Goal: Use online tool/utility: Utilize a website feature to perform a specific function

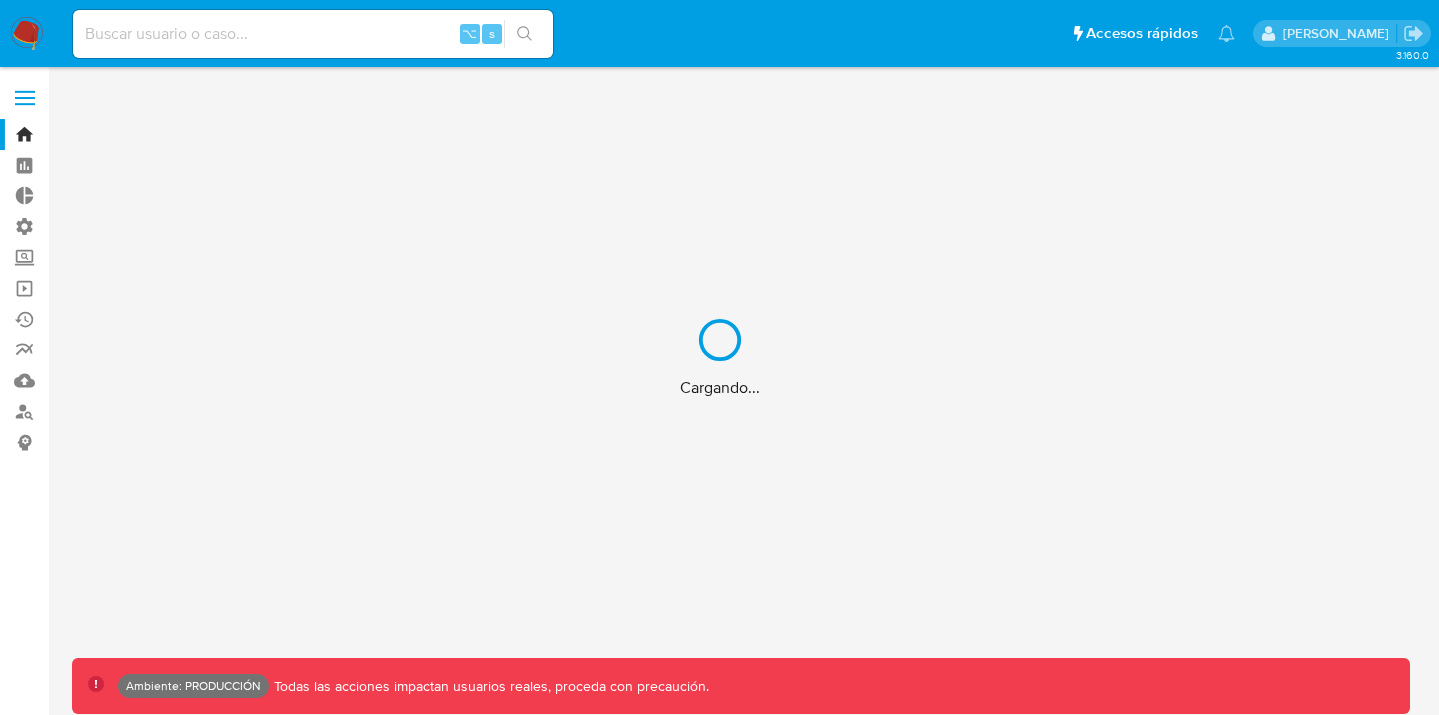
click at [168, 33] on div "Cargando..." at bounding box center [719, 357] width 1439 height 715
click at [201, 33] on div "Cargando..." at bounding box center [719, 357] width 1439 height 715
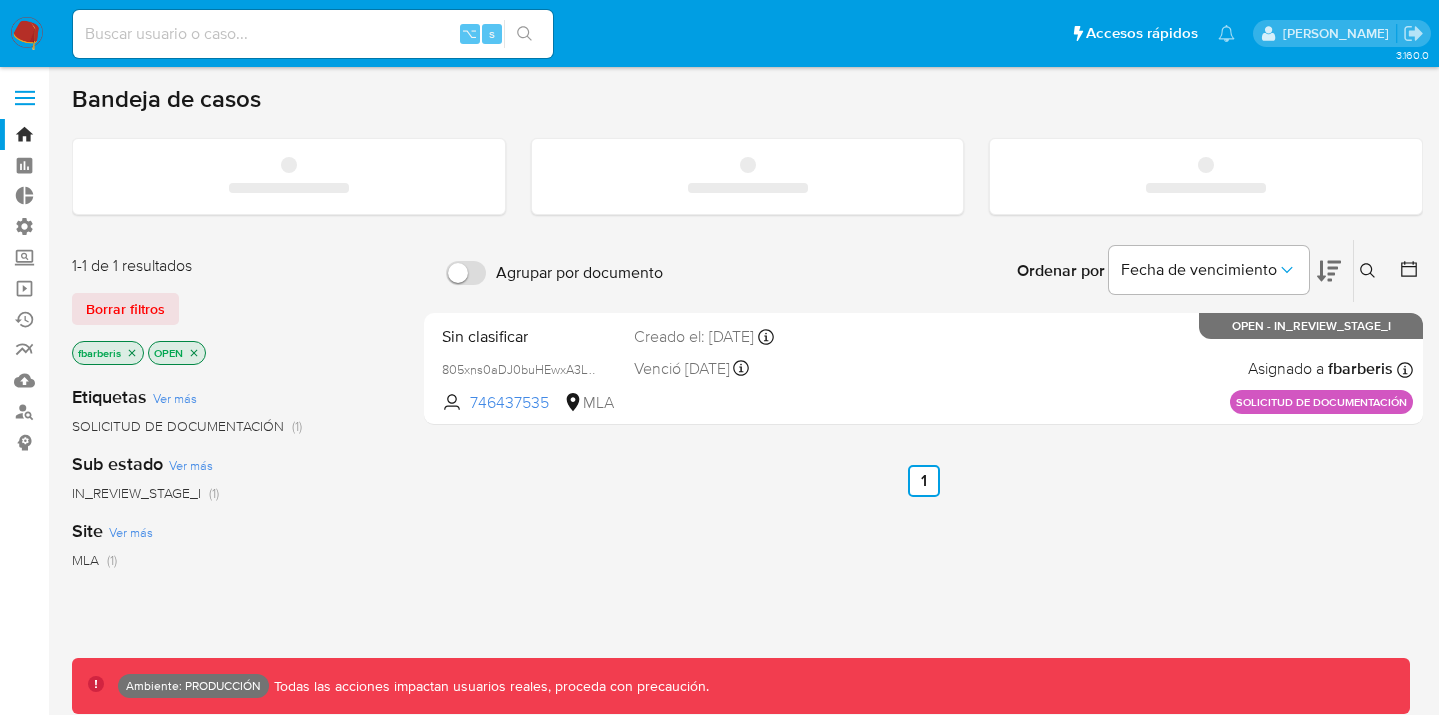
click at [217, 33] on input at bounding box center [313, 34] width 480 height 26
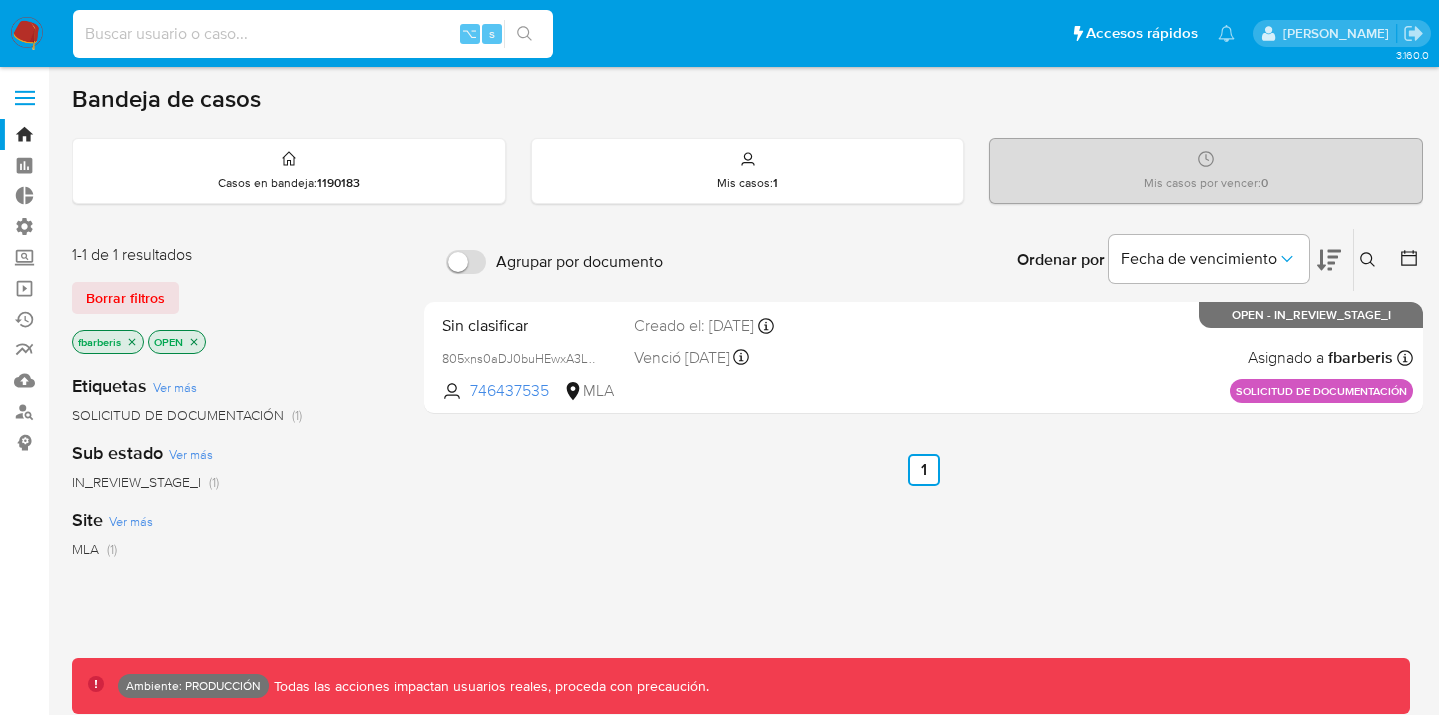
paste input "450903033"
type input "450903033"
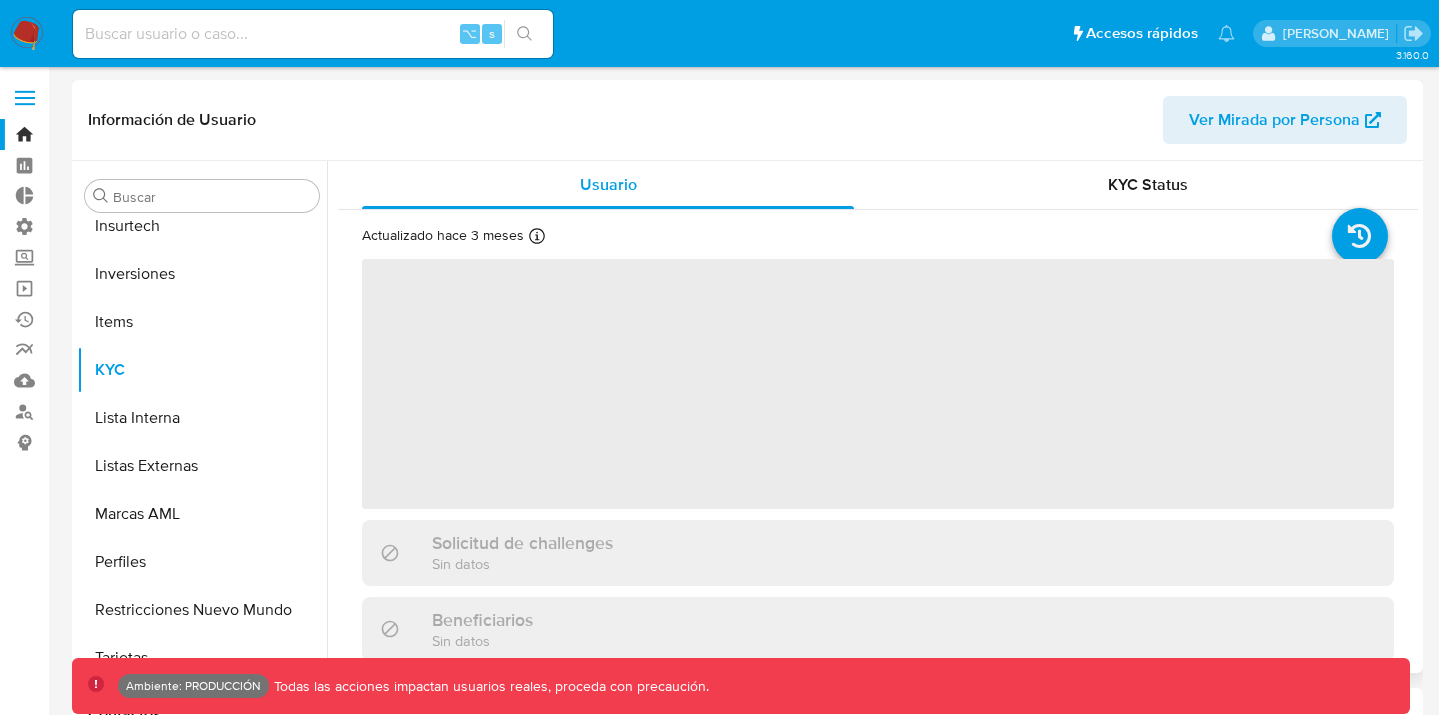
scroll to position [941, 0]
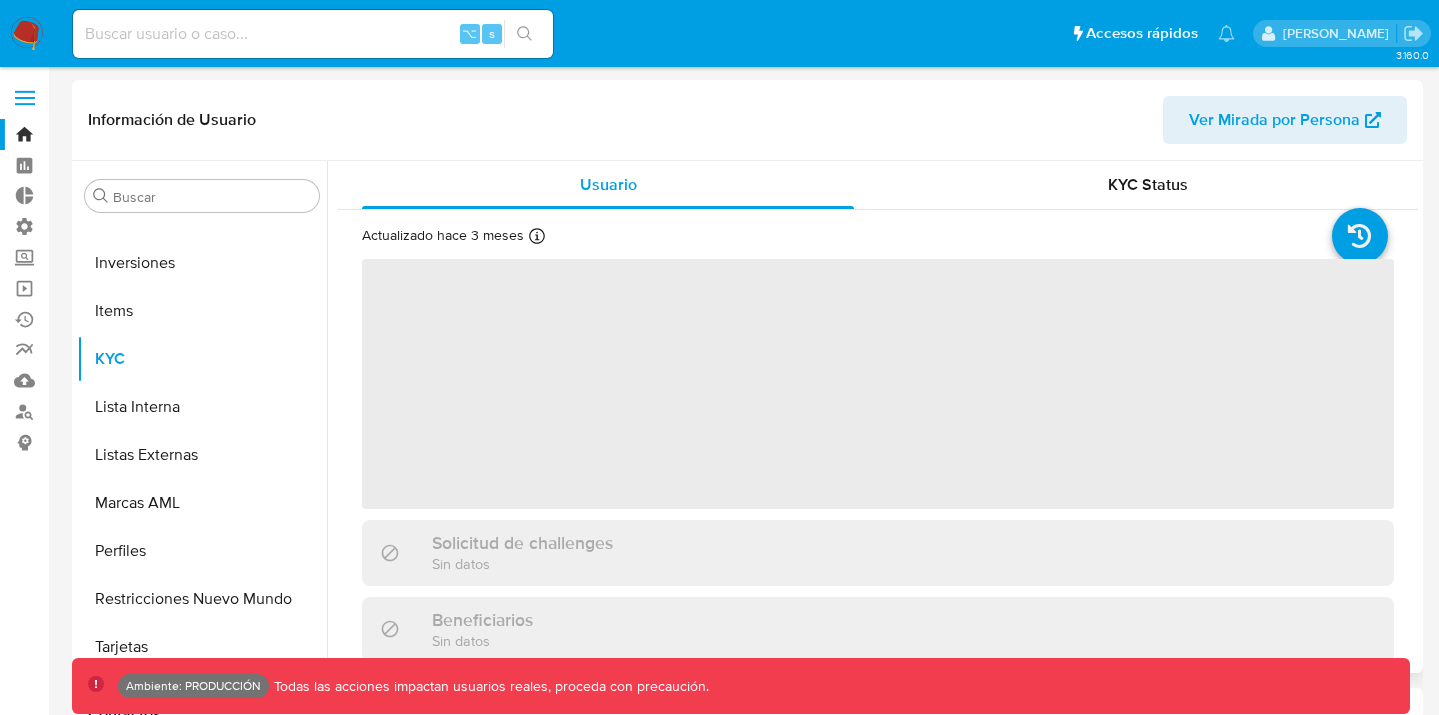
select select "10"
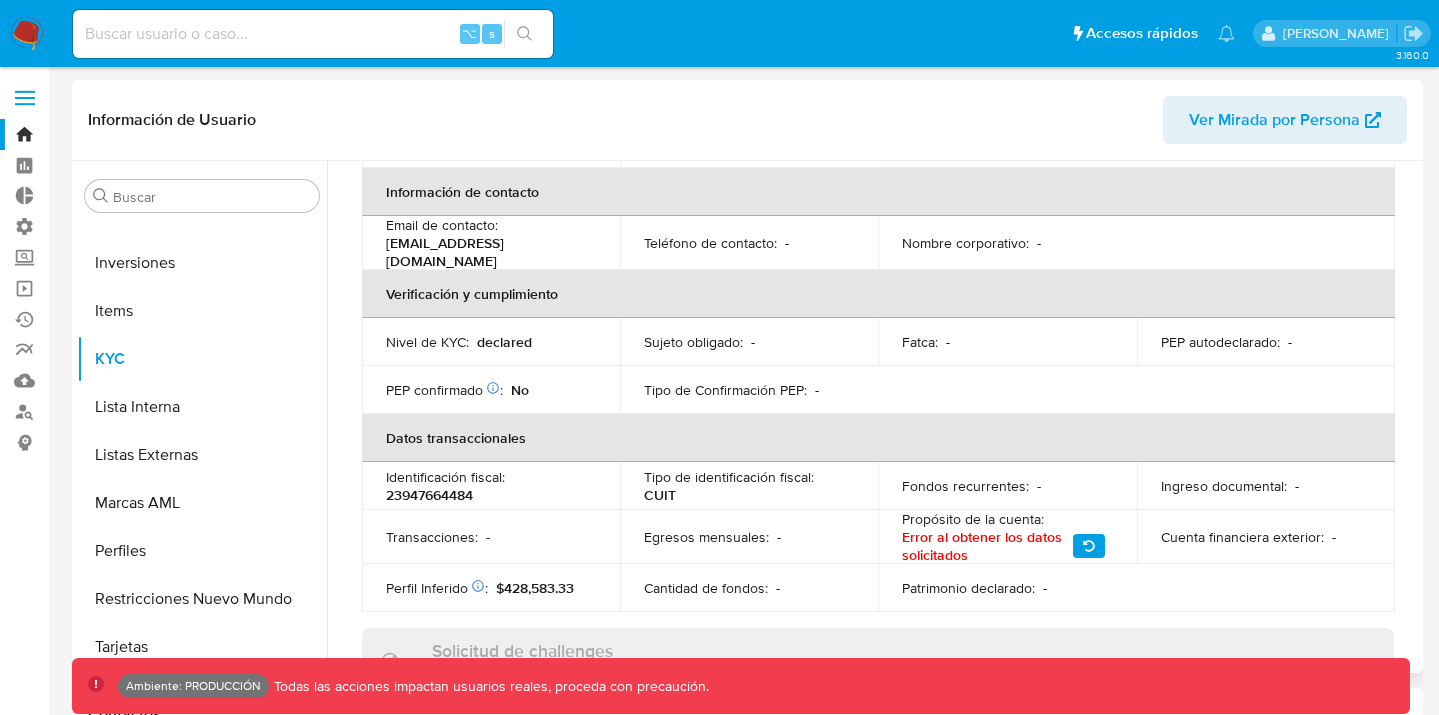
scroll to position [385, 0]
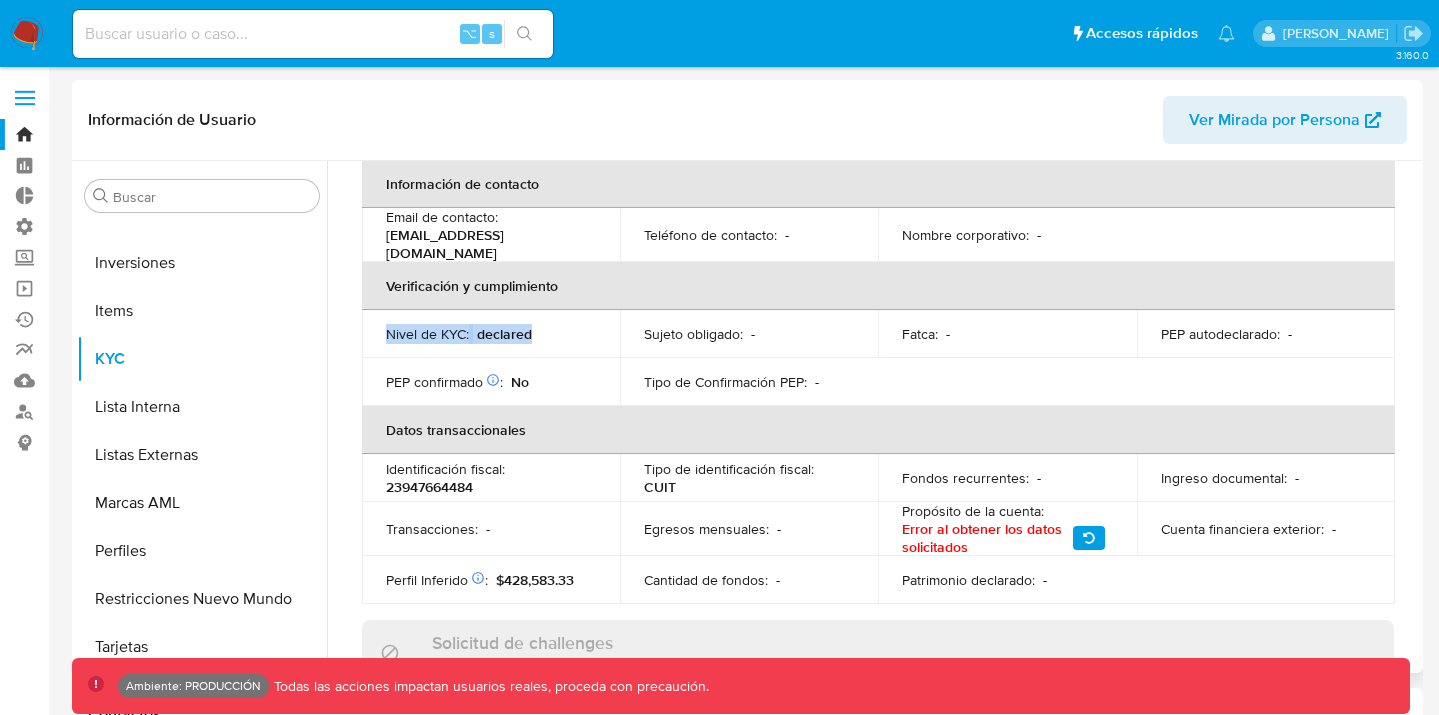
drag, startPoint x: 379, startPoint y: 329, endPoint x: 539, endPoint y: 333, distance: 160.0
click at [539, 333] on td "Nivel de KYC : declared" at bounding box center [491, 334] width 258 height 48
click at [335, 17] on div "⌥ s" at bounding box center [313, 34] width 480 height 48
click at [326, 24] on input at bounding box center [313, 34] width 480 height 26
paste input "97343317"
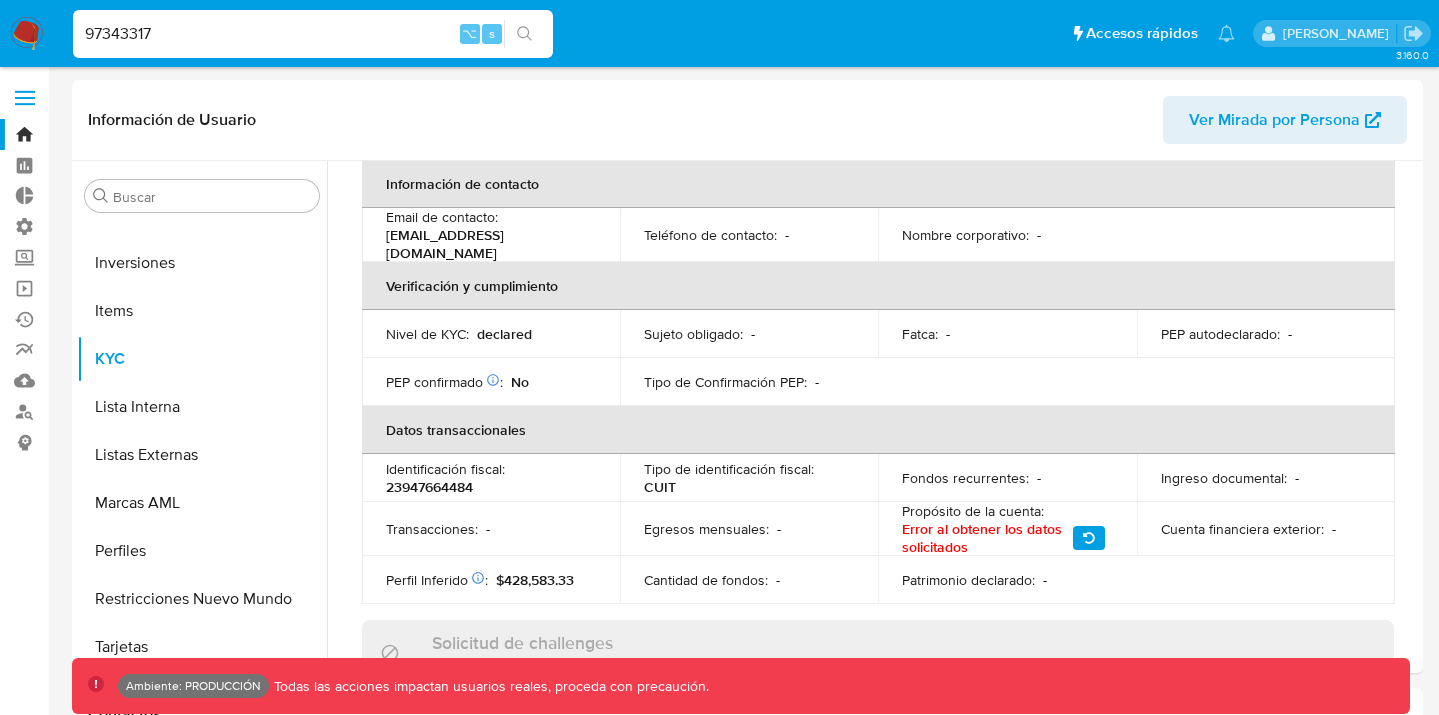
type input "97343317"
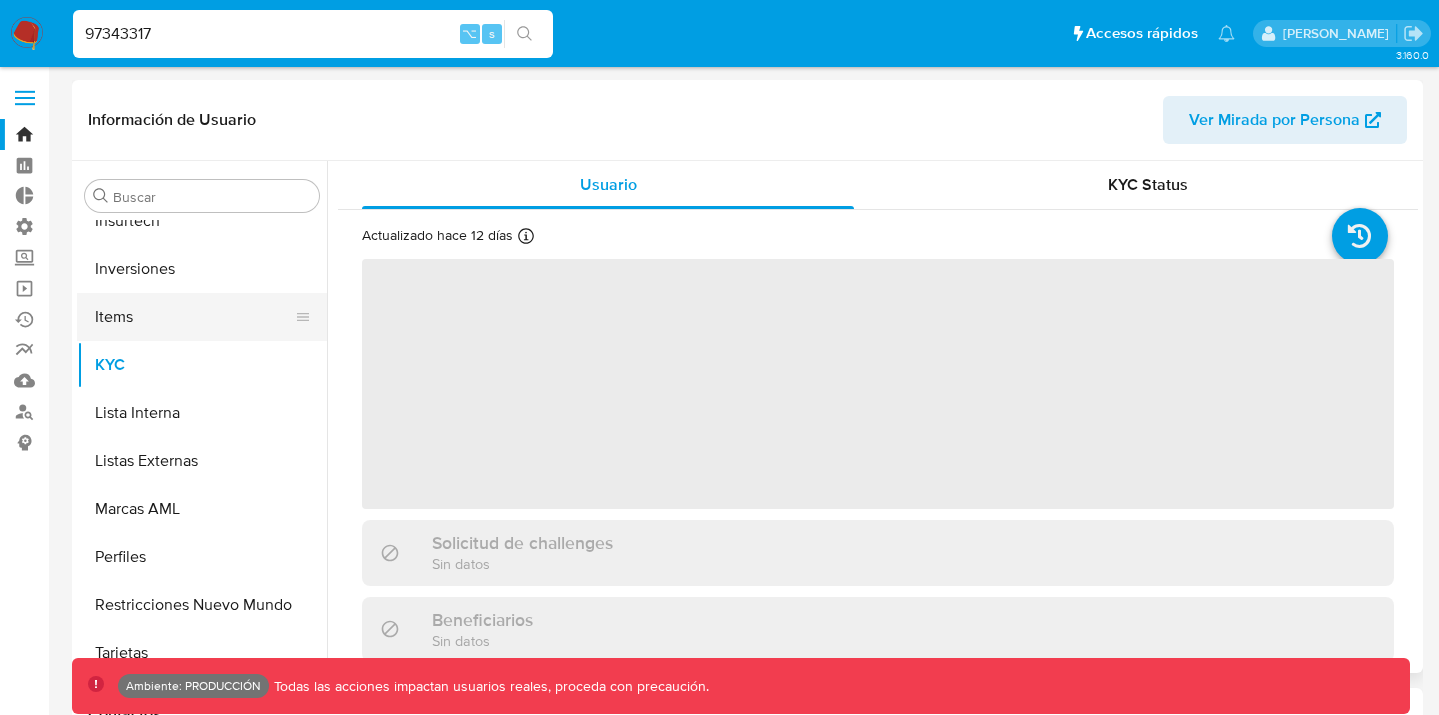
scroll to position [941, 0]
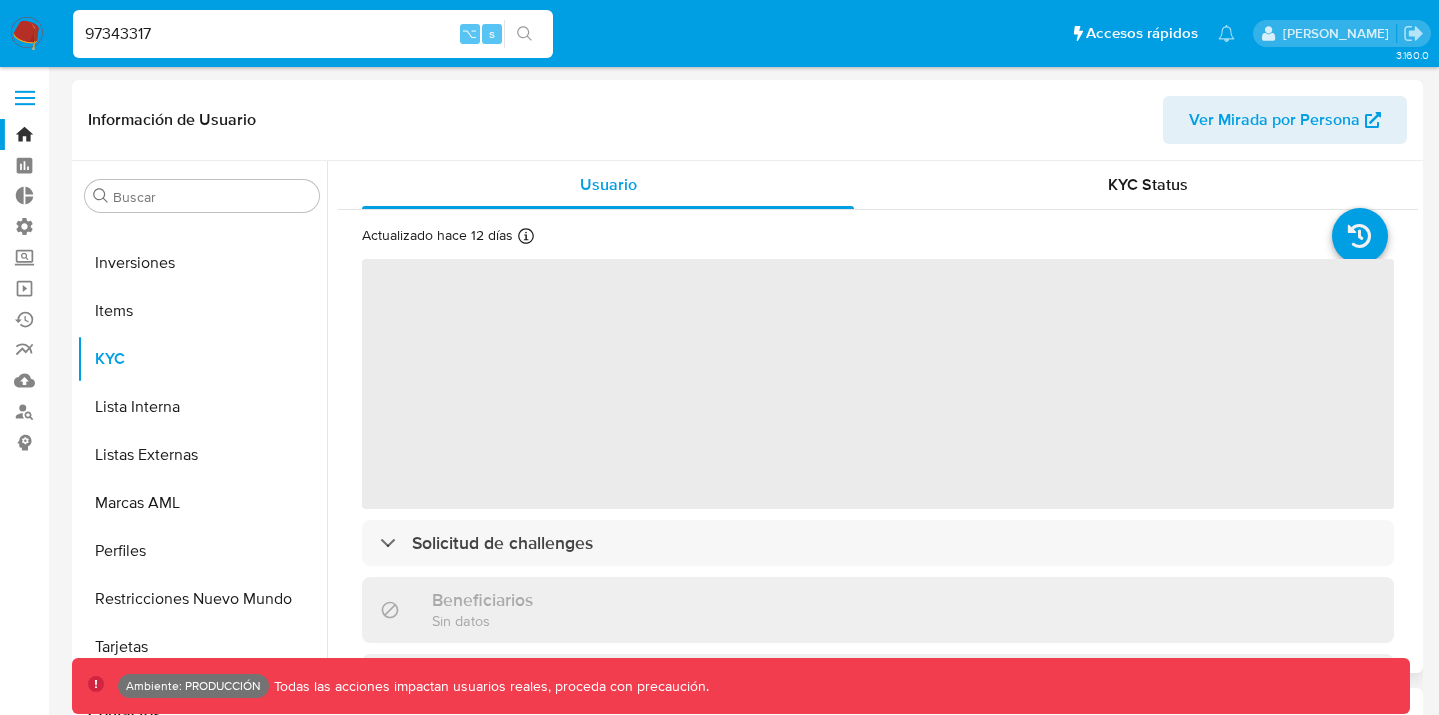
select select "10"
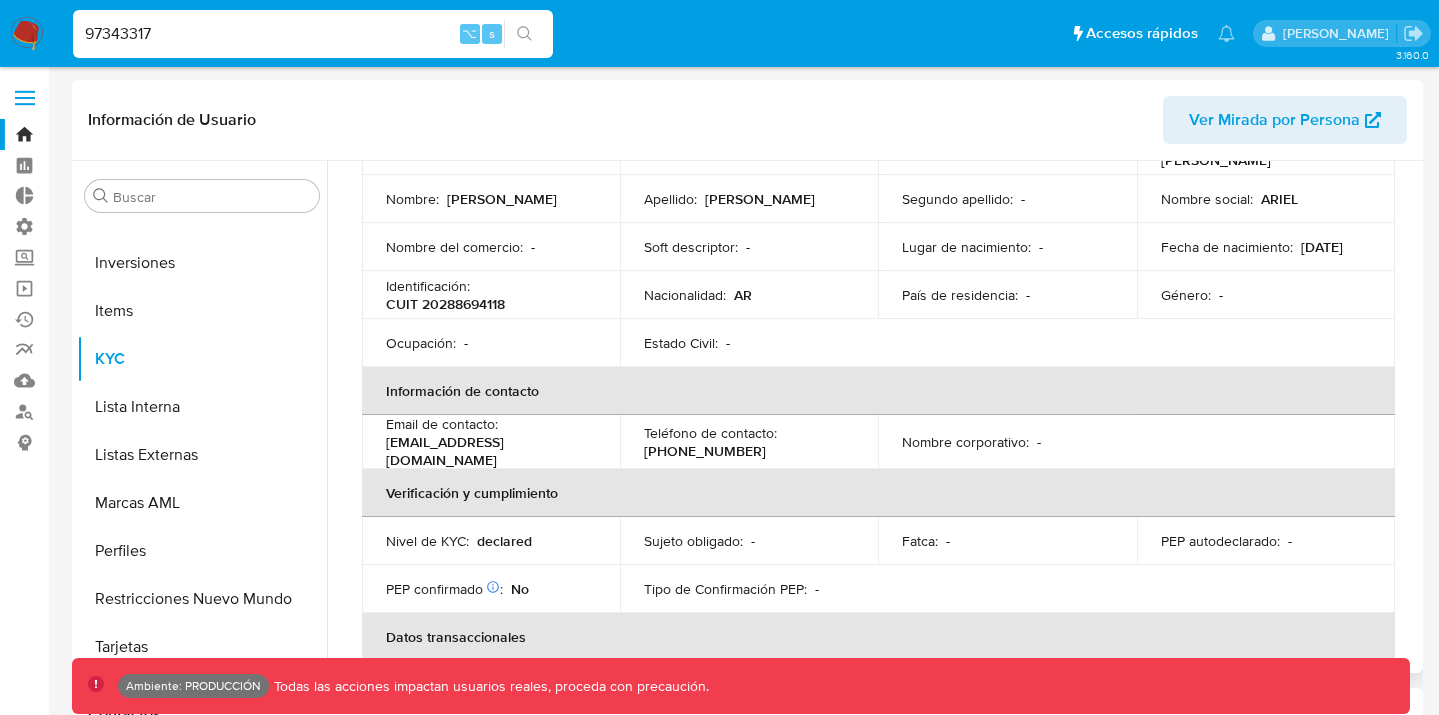
scroll to position [179, 0]
drag, startPoint x: 474, startPoint y: 537, endPoint x: 540, endPoint y: 537, distance: 66.0
click at [540, 537] on div "Nivel de KYC : declared" at bounding box center [491, 540] width 210 height 18
click at [204, 46] on div "97343317 ⌥ s" at bounding box center [313, 34] width 480 height 48
drag, startPoint x: 238, startPoint y: 38, endPoint x: 0, endPoint y: 31, distance: 238.1
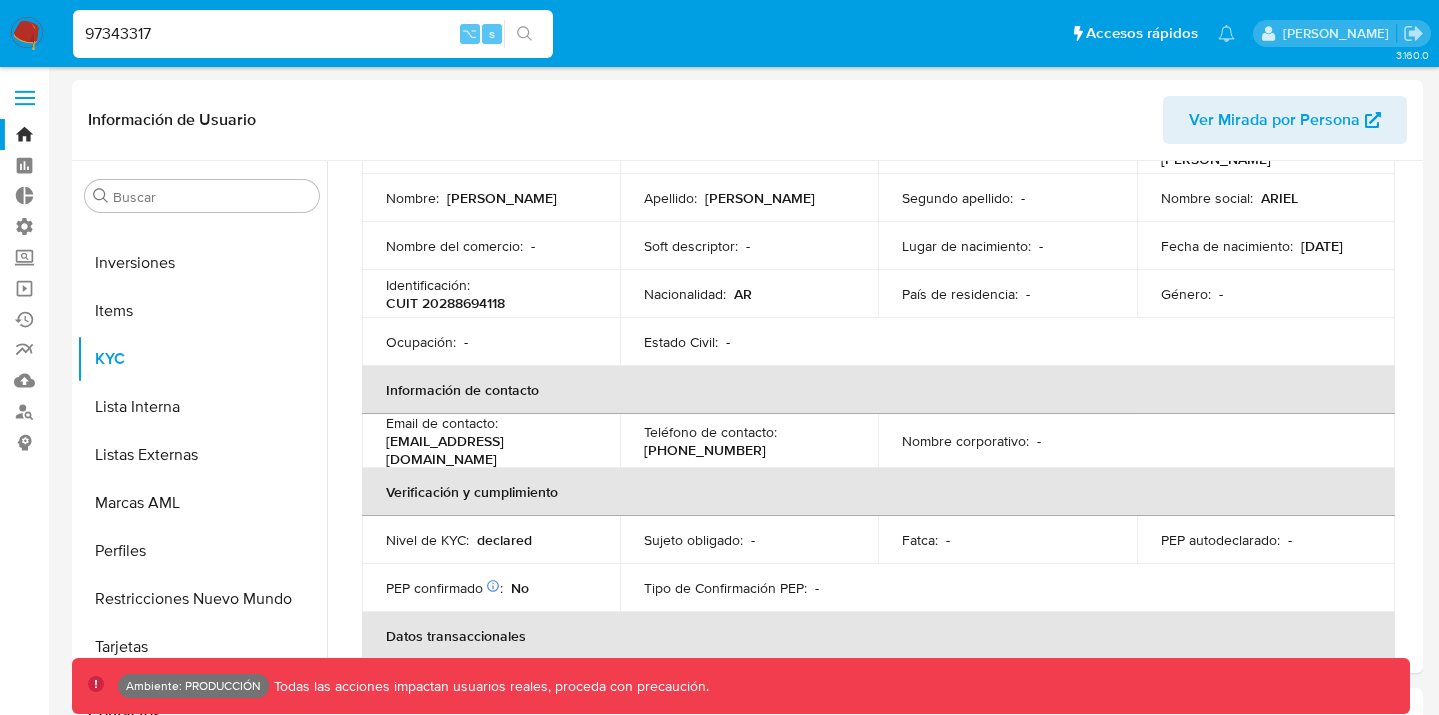
click at [0, 31] on nav "Pausado Ver notificaciones 97343317 ⌥ s Accesos rápidos Presiona las siguientes…" at bounding box center [719, 33] width 1439 height 67
paste input "153141192"
type input "153141192"
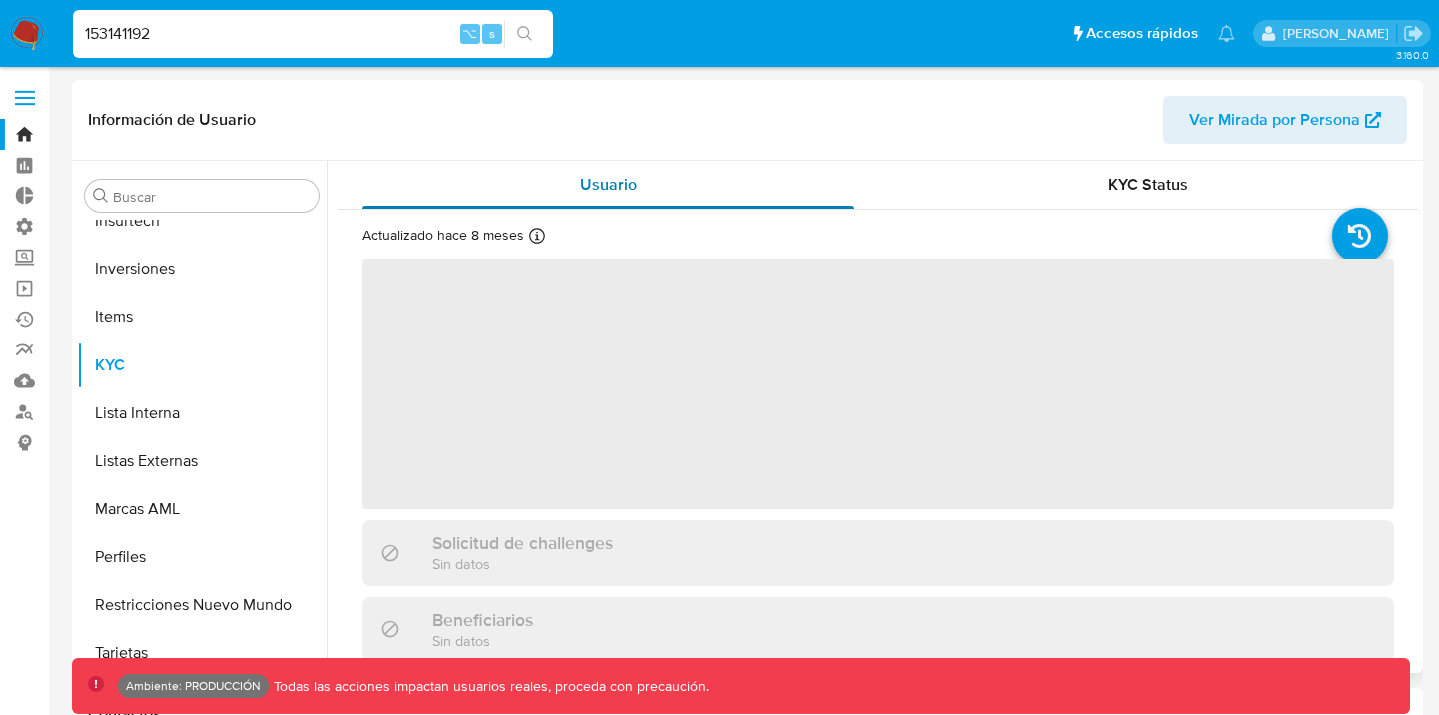
scroll to position [941, 0]
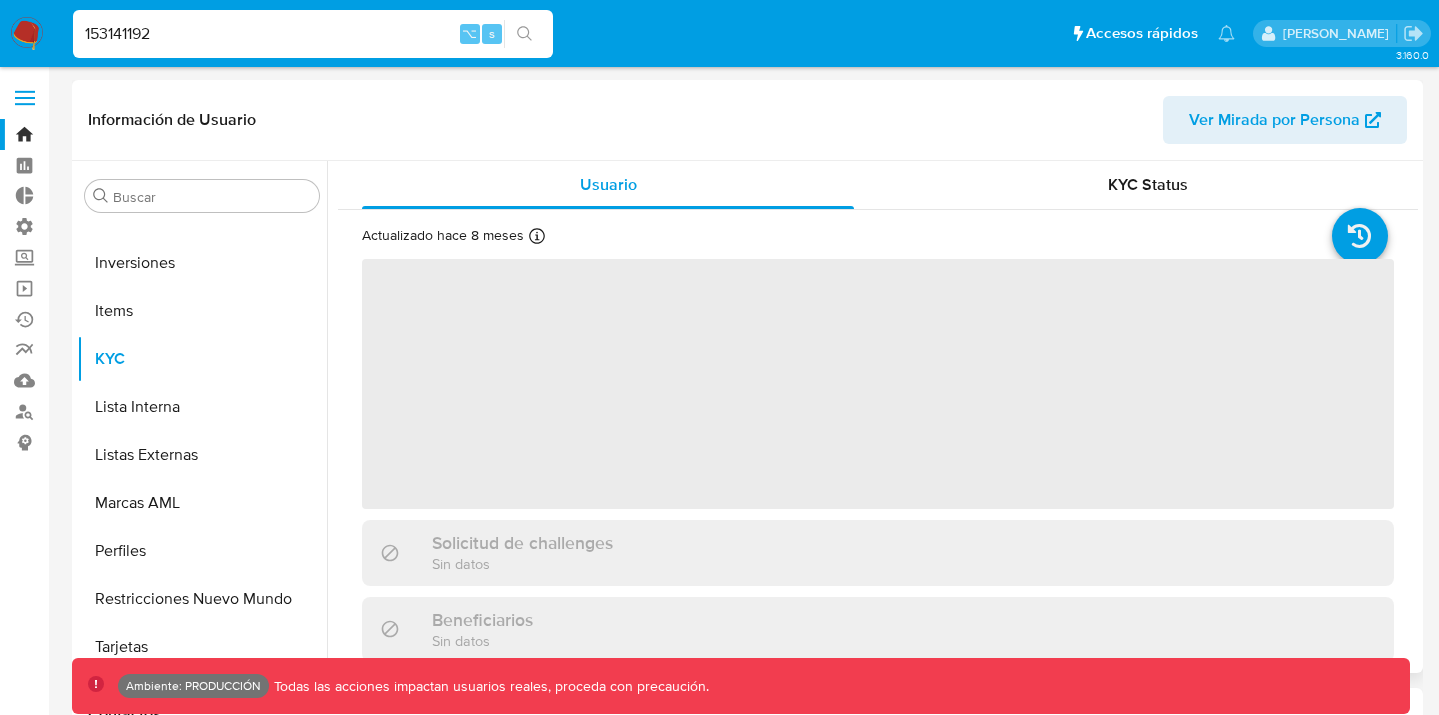
select select "10"
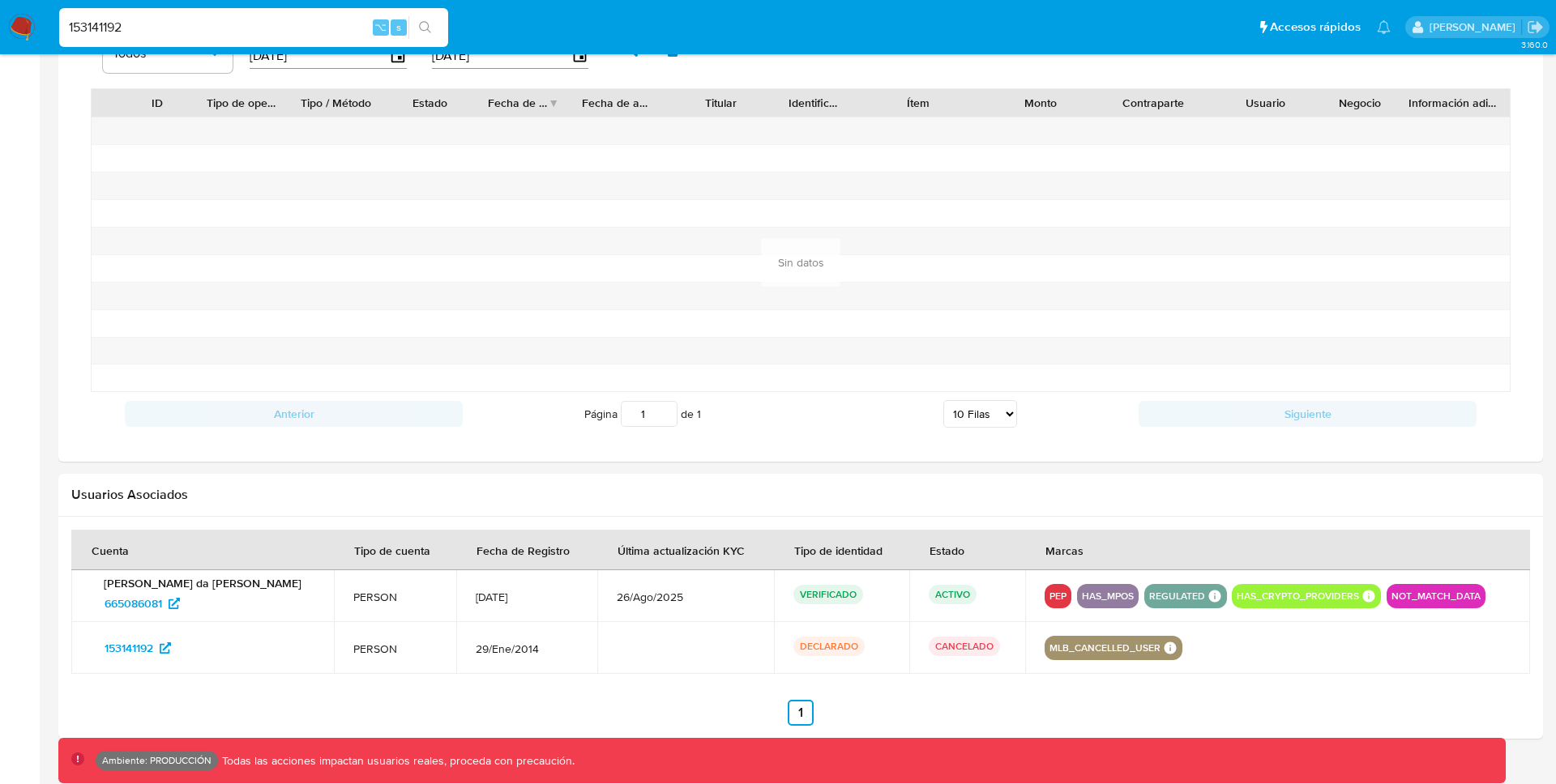
scroll to position [0, 0]
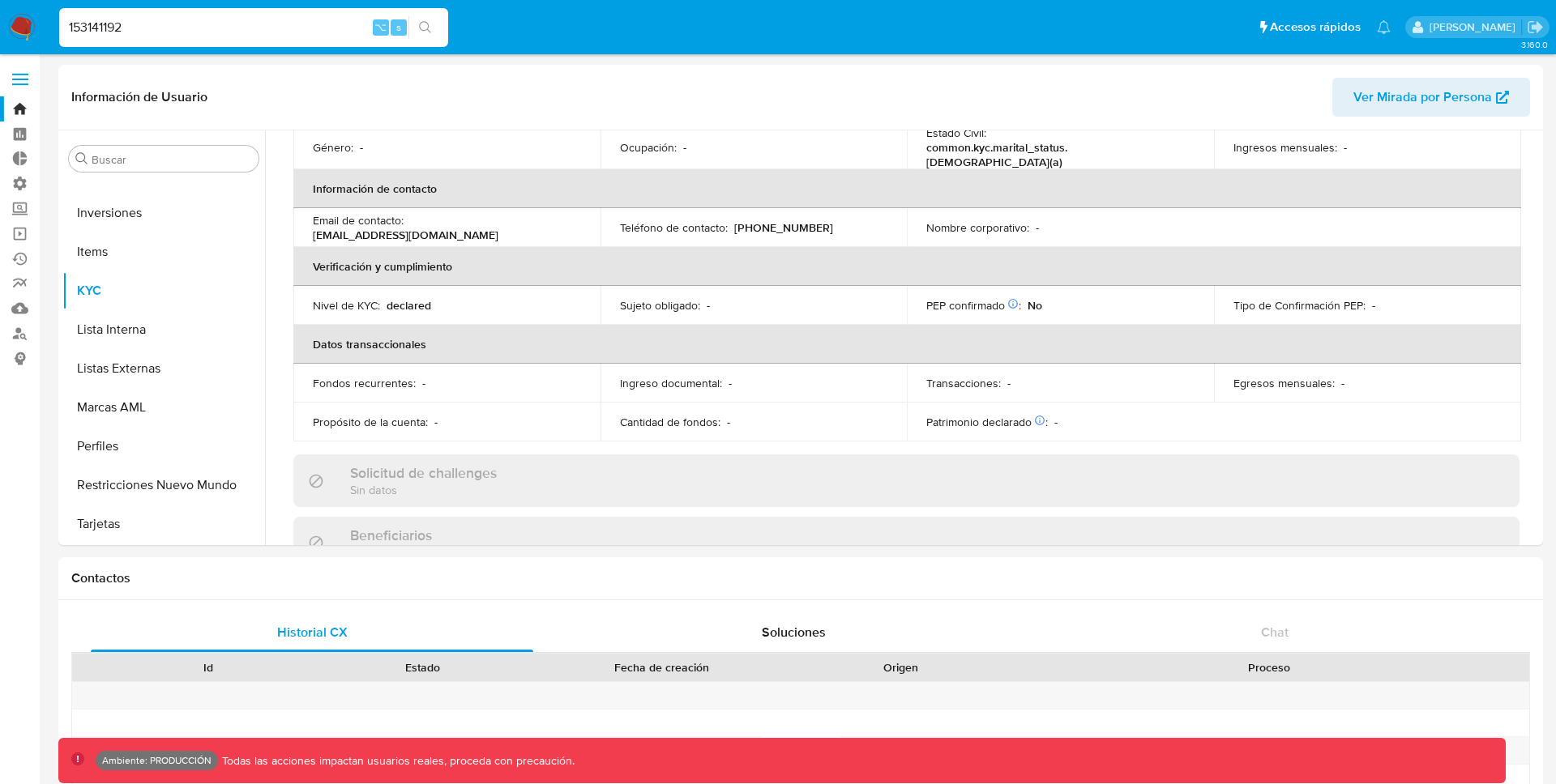
click at [22, 79] on span at bounding box center [20, 79] width 16 height 2
click at [0, 0] on input "checkbox" at bounding box center [0, 0] width 0 height 0
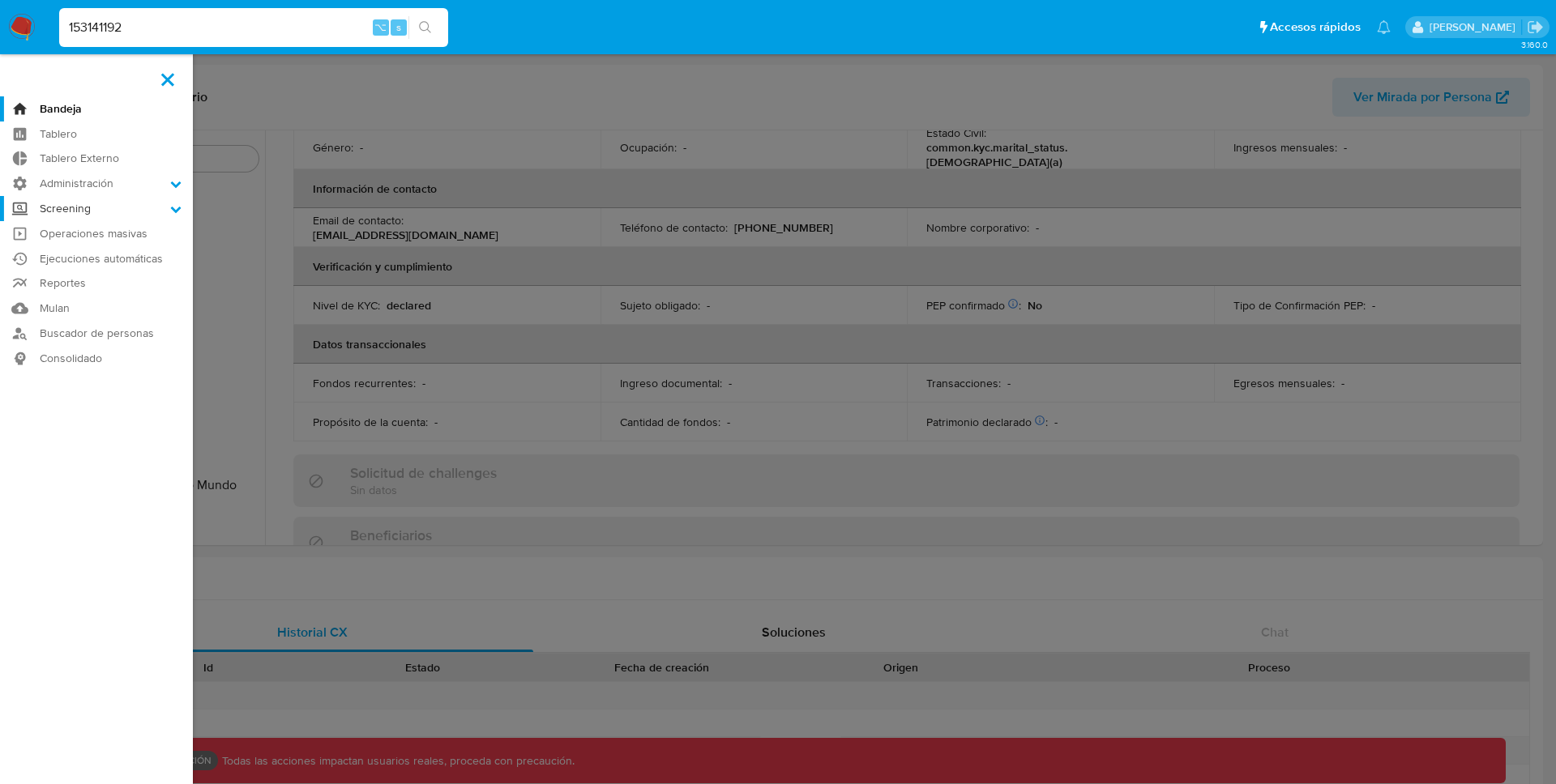
click at [141, 211] on label "Screening" at bounding box center [96, 208] width 193 height 25
click at [0, 0] on input "Screening" at bounding box center [0, 0] width 0 height 0
click at [77, 309] on link "Herramientas" at bounding box center [96, 313] width 193 height 20
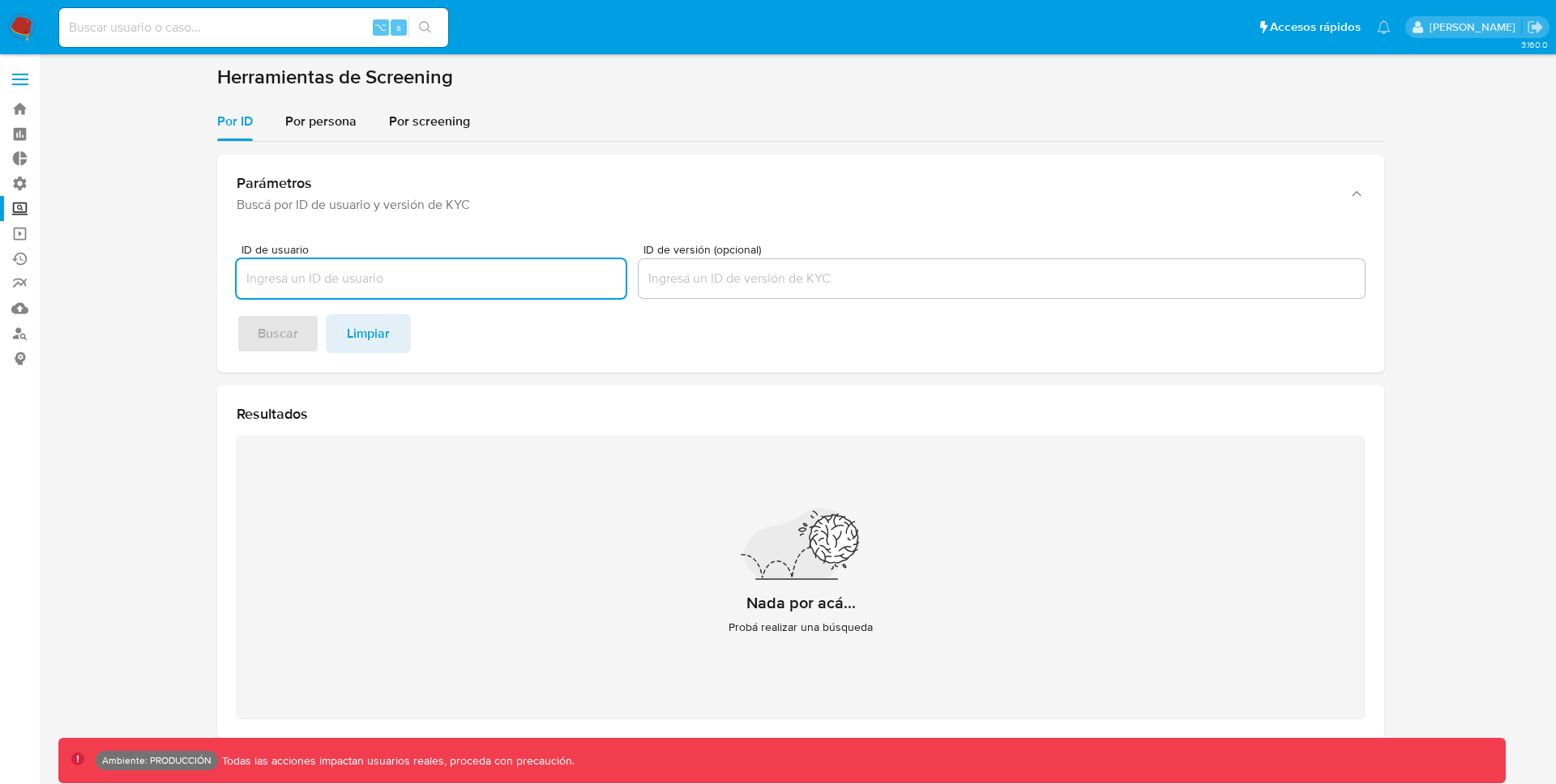
click at [454, 272] on input "ID de usuario" at bounding box center [431, 279] width 389 height 21
type input "375338770"
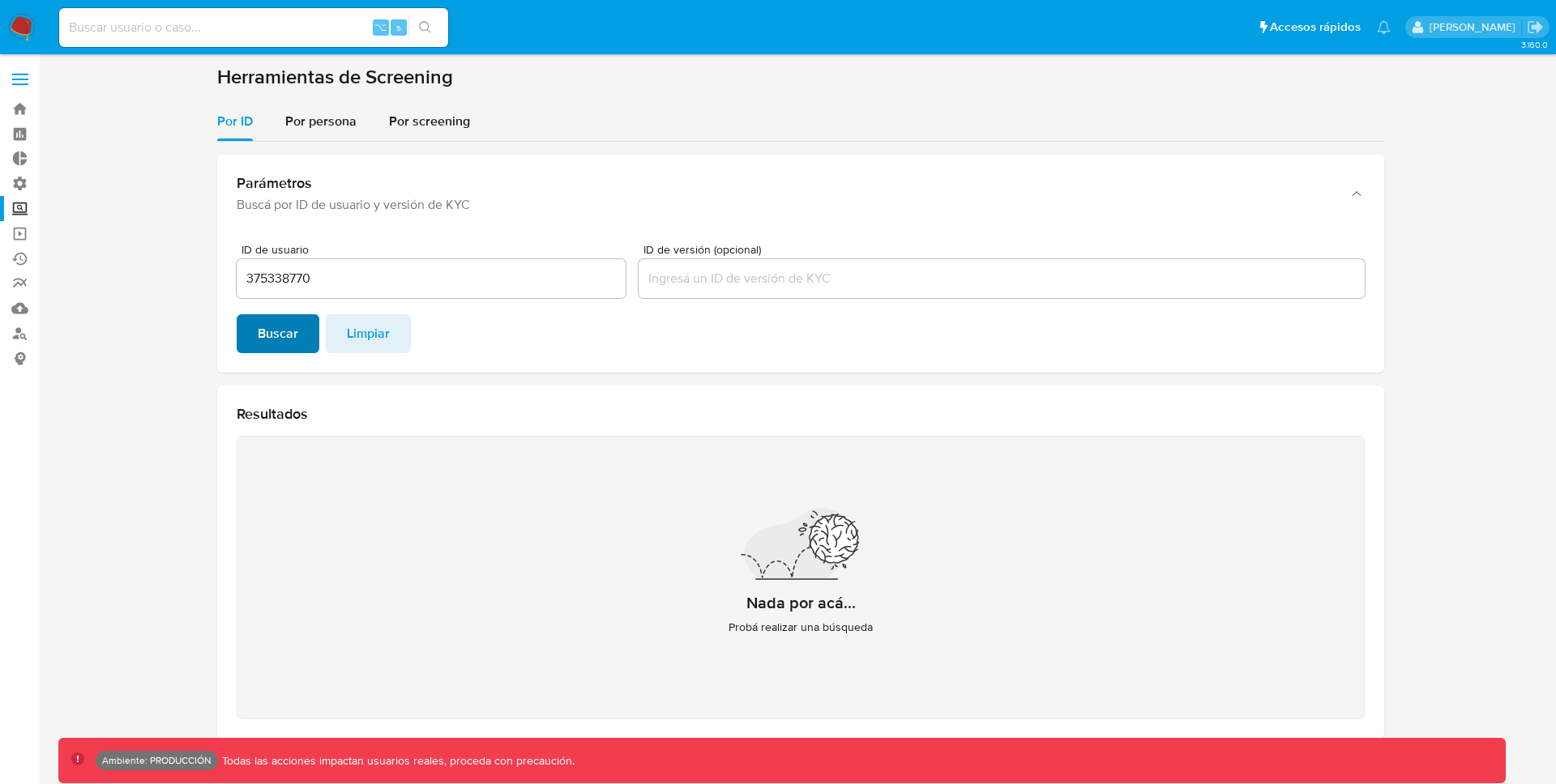
click at [284, 335] on span "Buscar" at bounding box center [278, 334] width 41 height 36
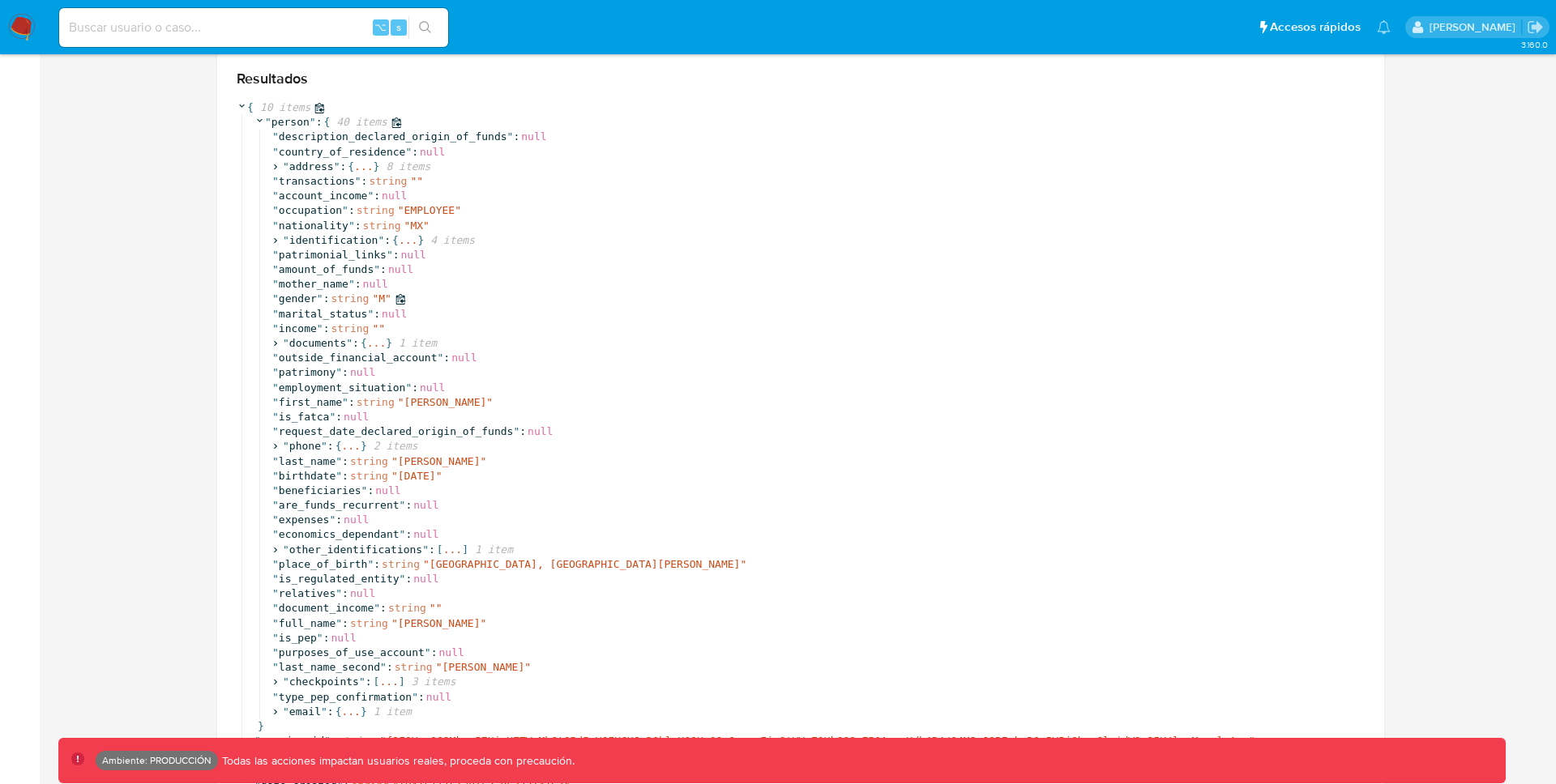
scroll to position [336, 0]
click at [274, 236] on icon at bounding box center [275, 239] width 11 height 11
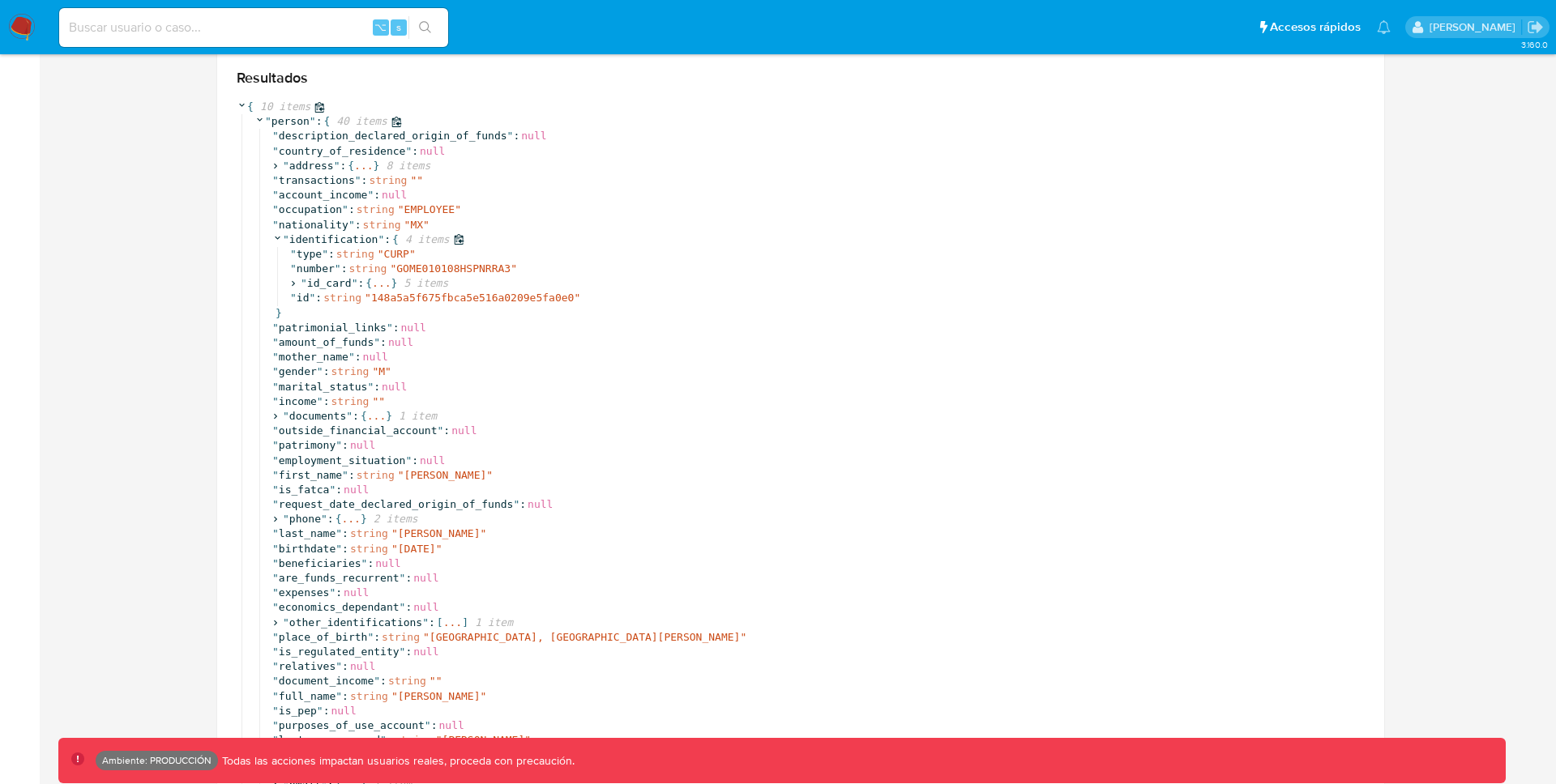
click at [274, 236] on icon at bounding box center [277, 237] width 11 height 11
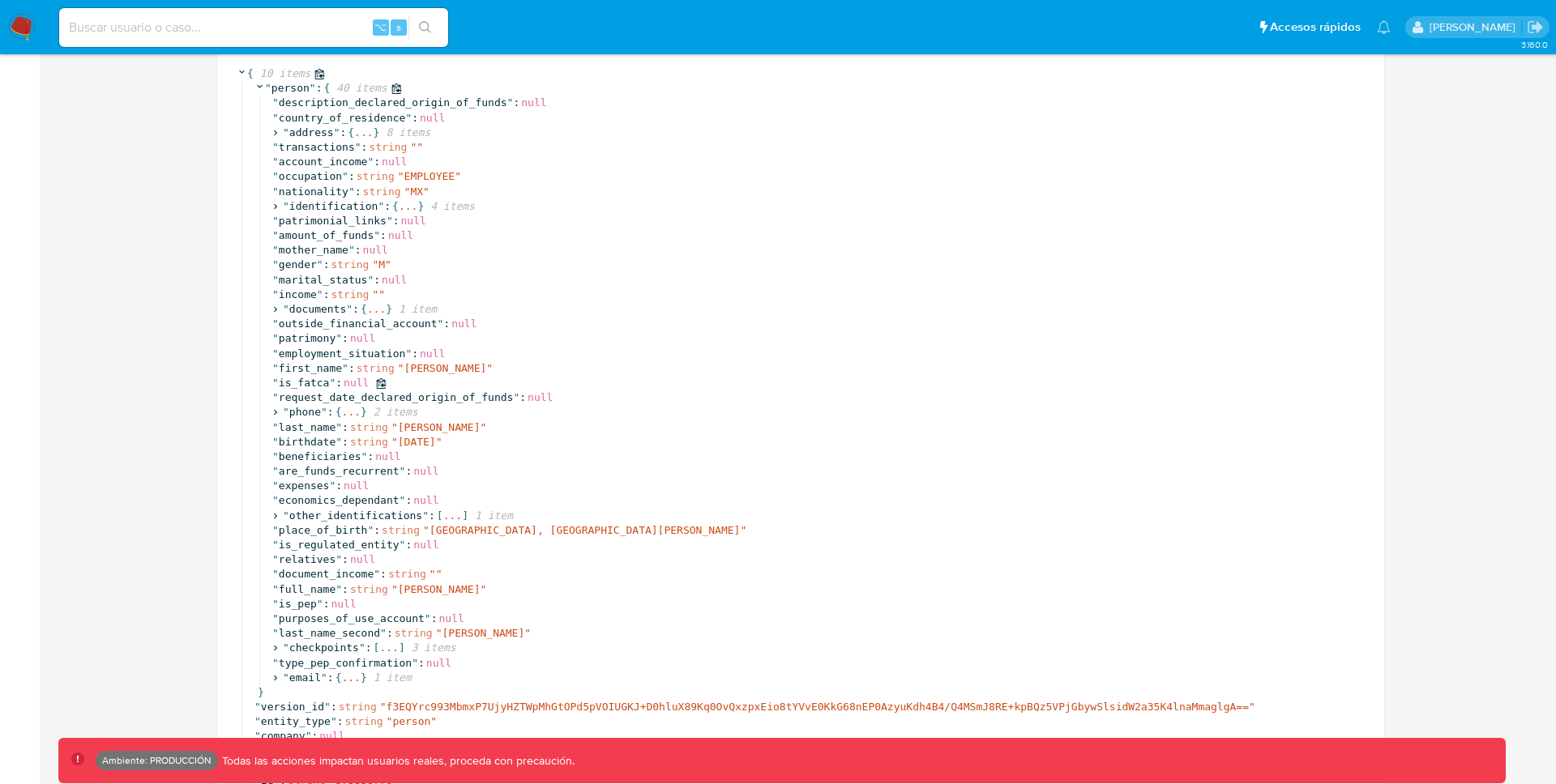
scroll to position [362, 0]
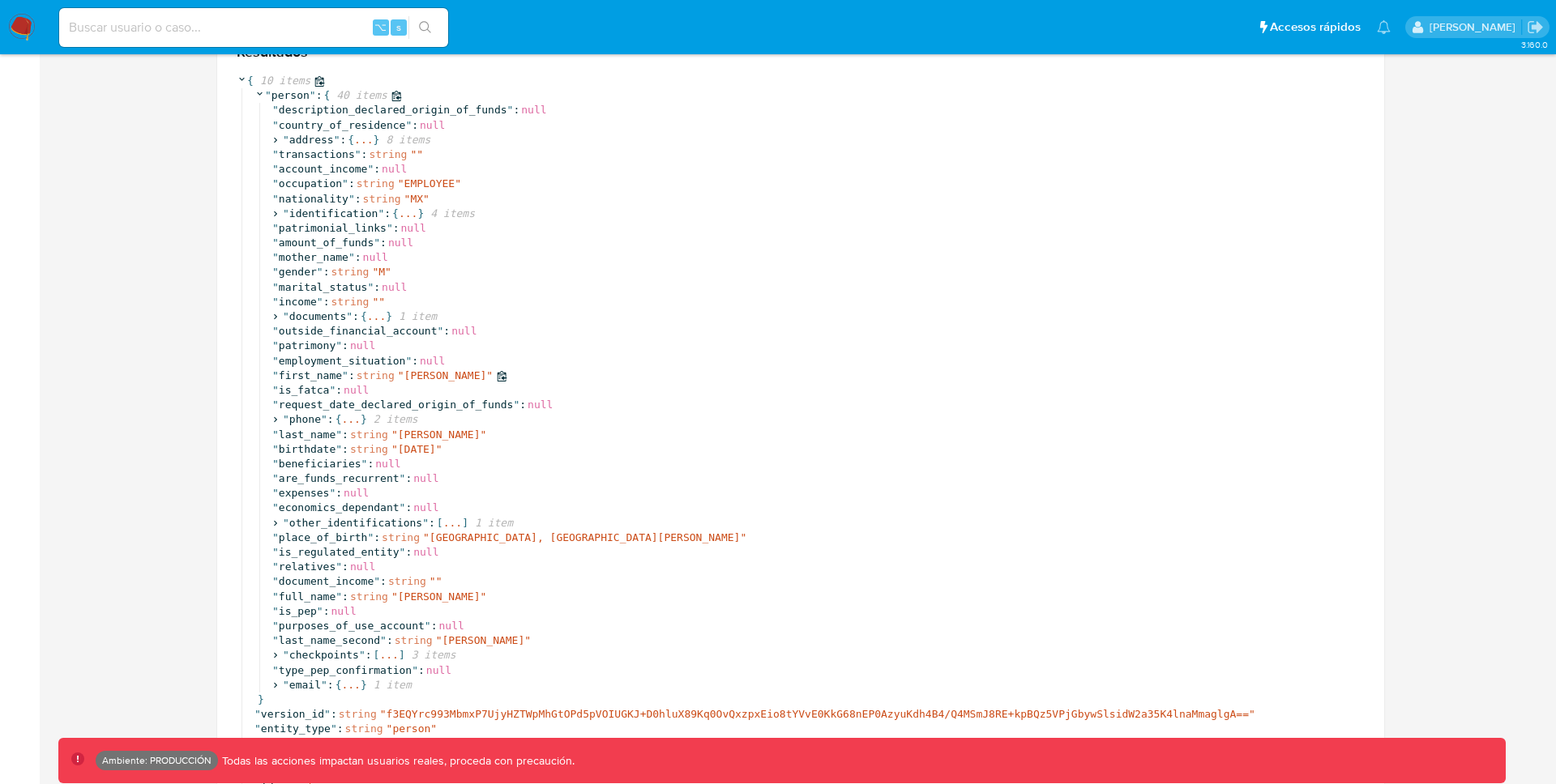
click at [426, 380] on span "Erick" at bounding box center [446, 375] width 83 height 12
click at [528, 373] on div "" first_name " : string " Erick "" at bounding box center [819, 376] width 1092 height 15
click at [425, 375] on span "Erick" at bounding box center [446, 375] width 83 height 12
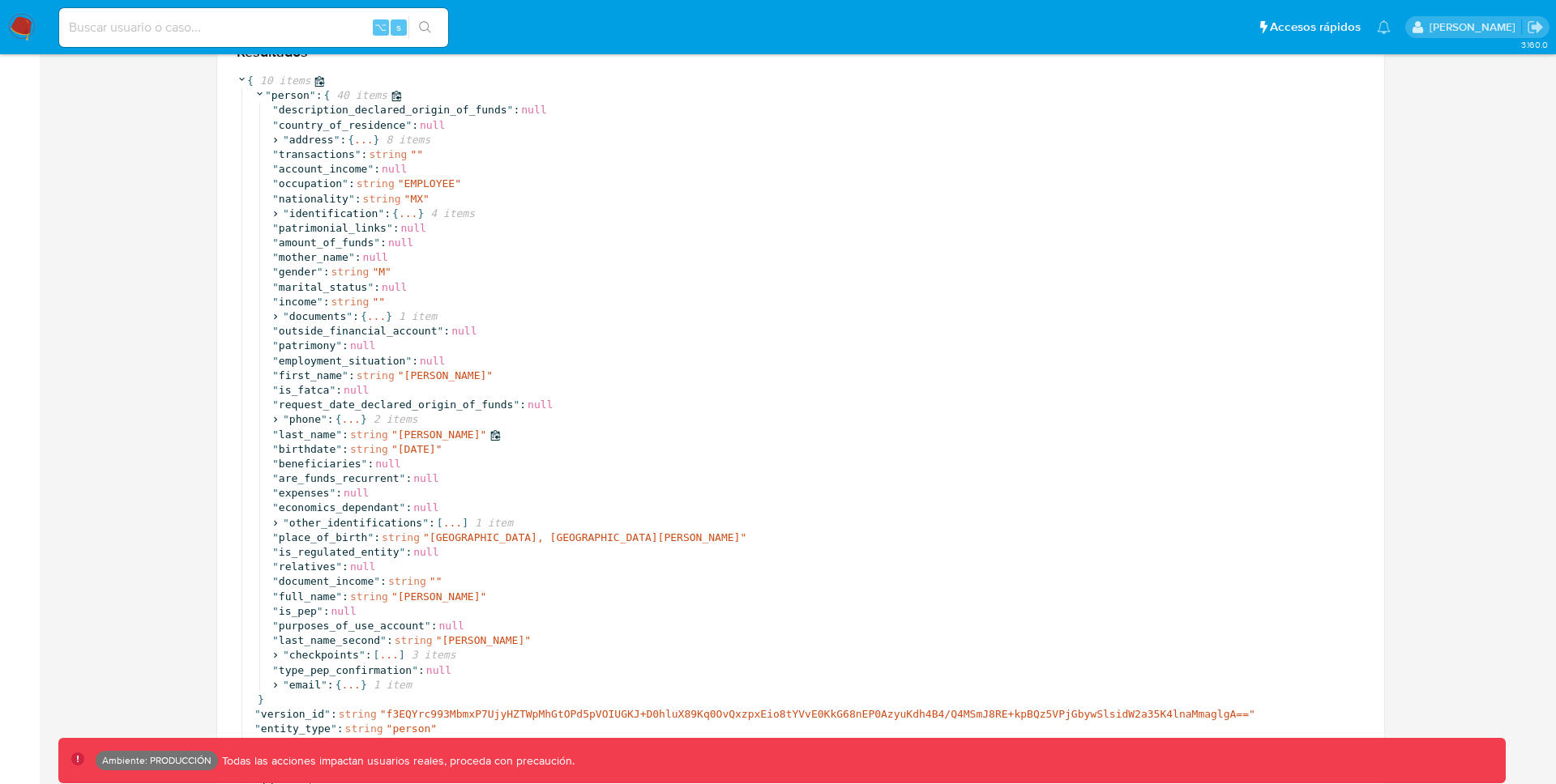
click at [430, 437] on span "[PERSON_NAME]" at bounding box center [439, 434] width 83 height 12
click at [481, 597] on span "Erick Gonzalez Martinez" at bounding box center [439, 596] width 83 height 12
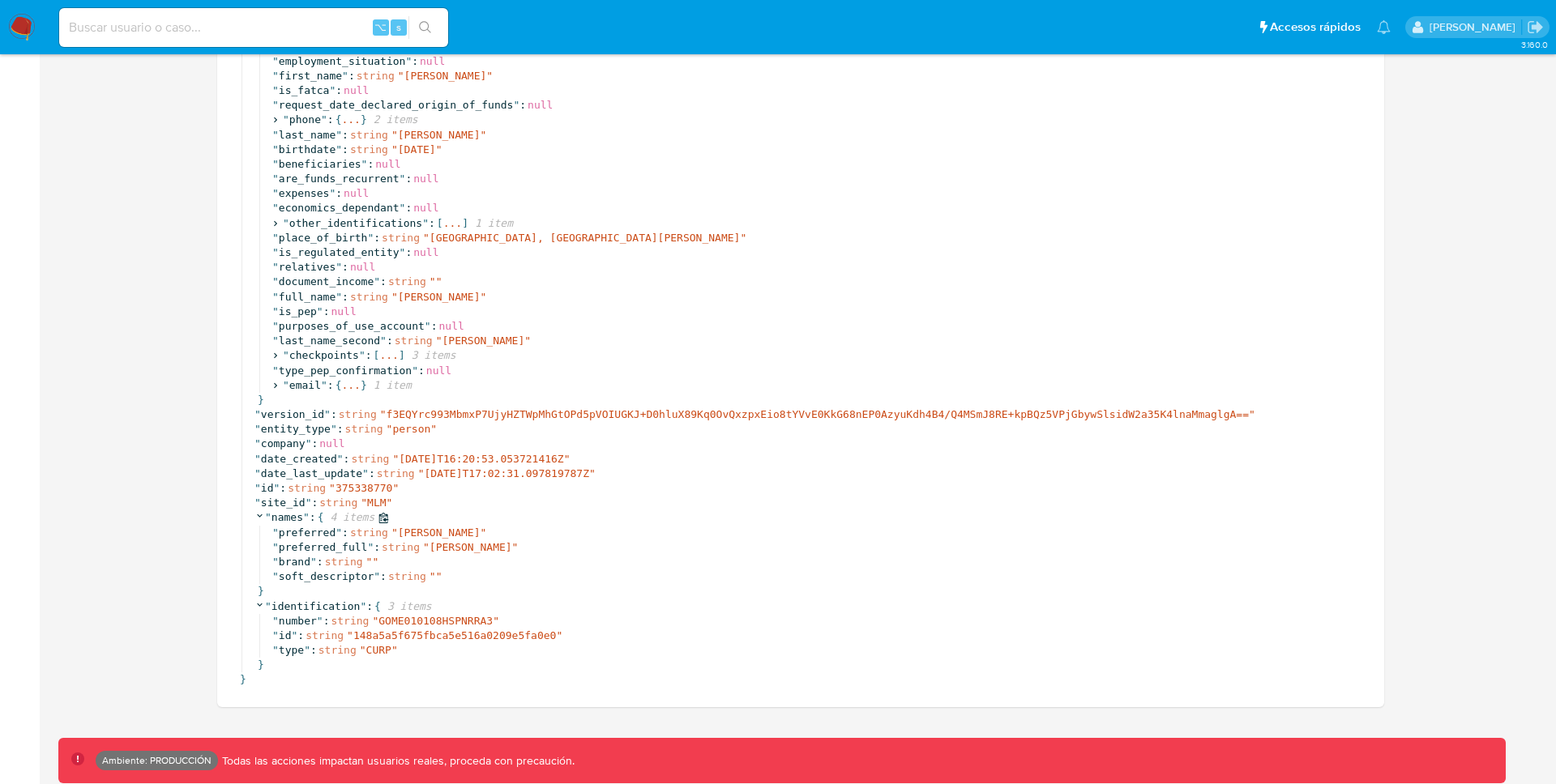
scroll to position [666, 0]
click at [455, 336] on span "Martinez" at bounding box center [484, 336] width 83 height 12
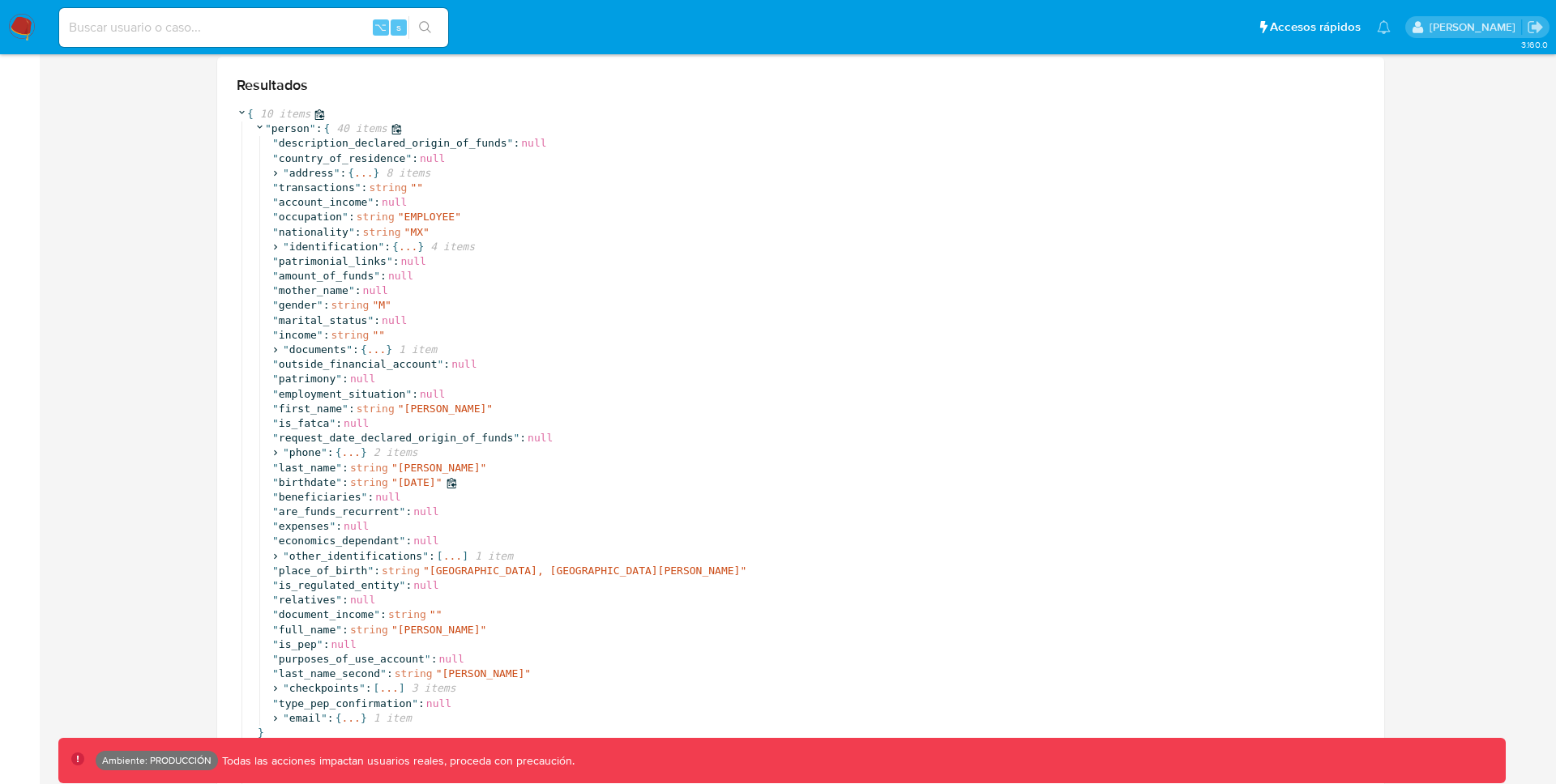
scroll to position [145, 0]
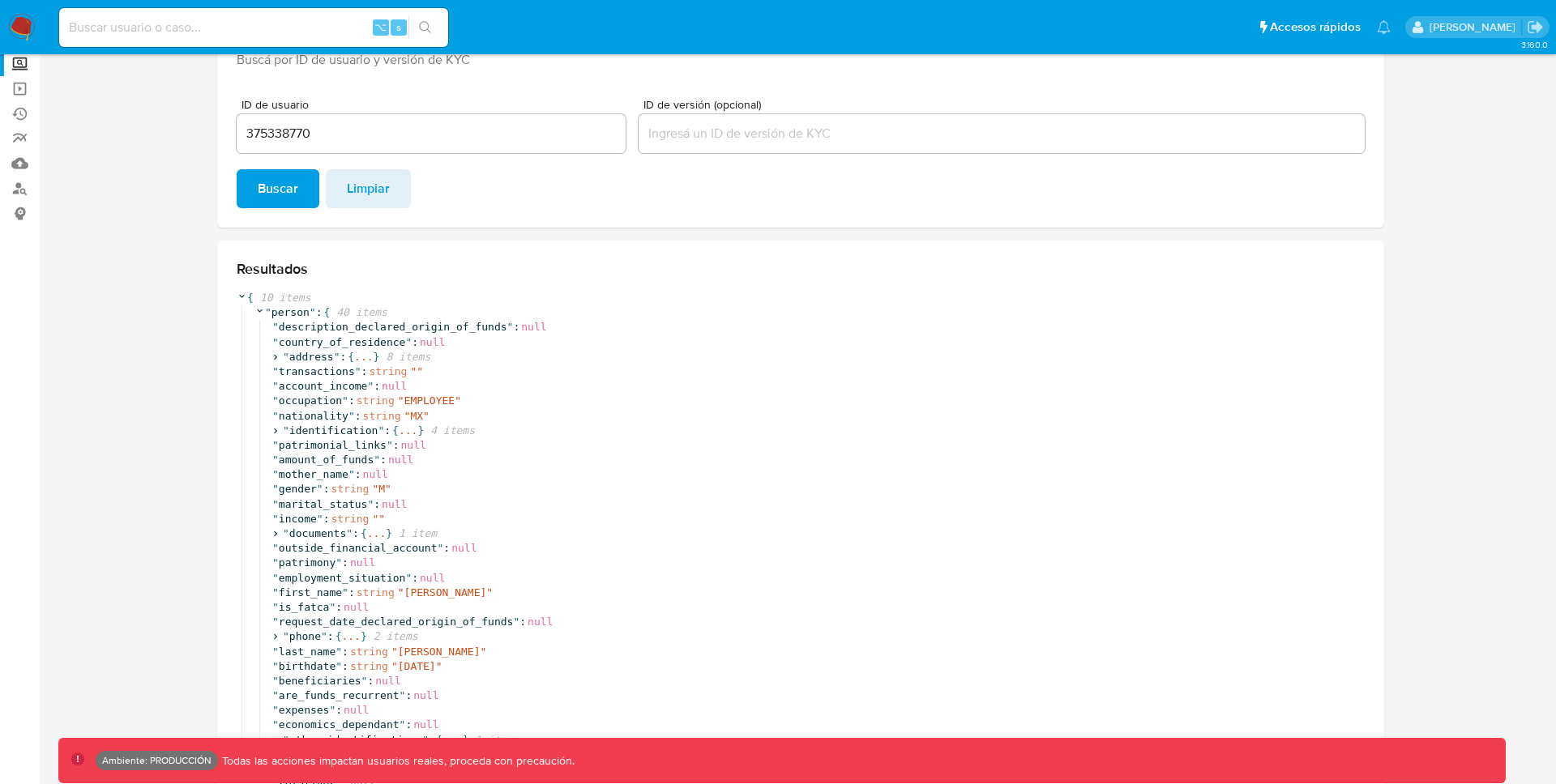
click at [300, 136] on input "375338770" at bounding box center [431, 134] width 389 height 21
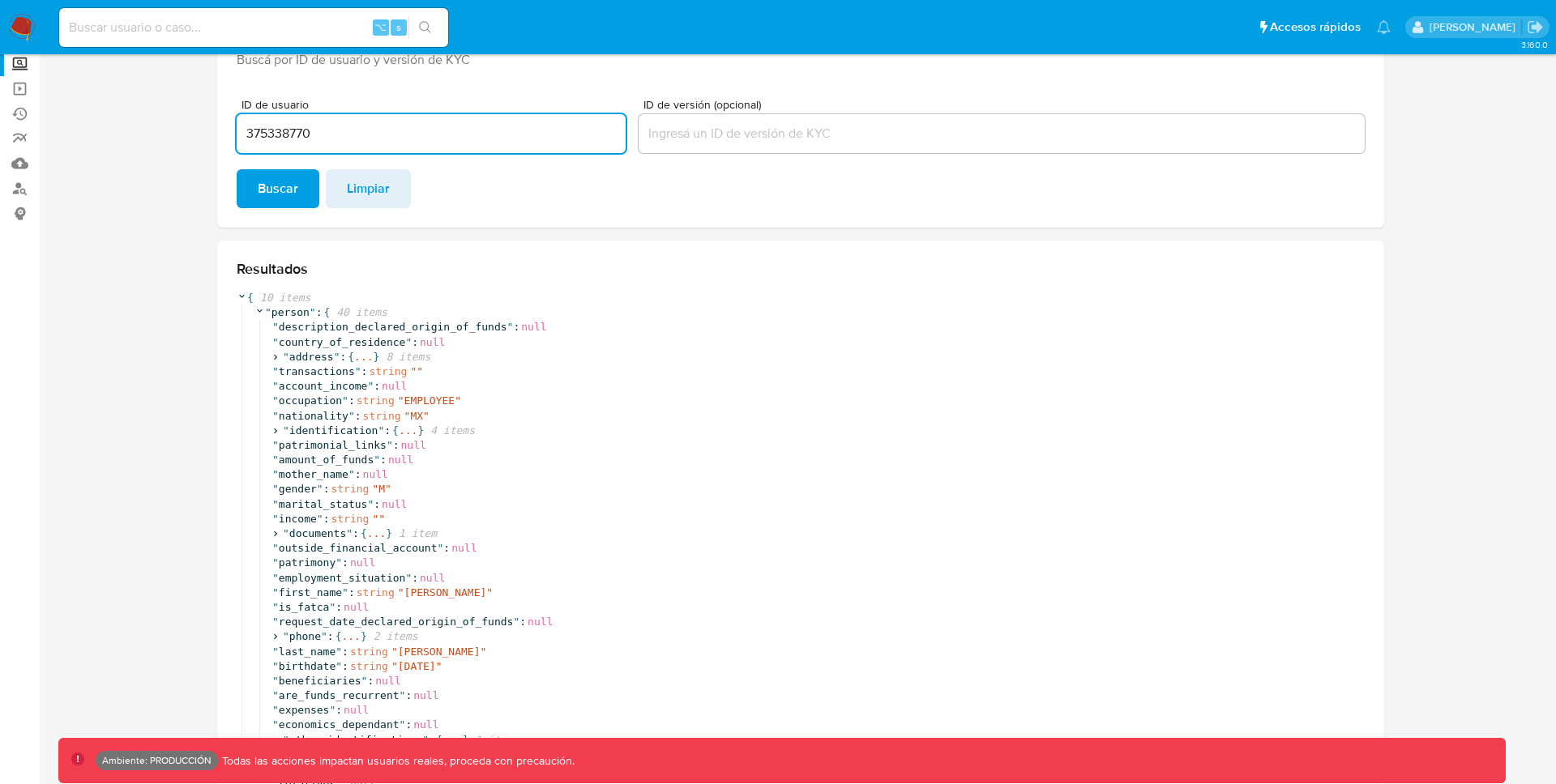
click at [300, 136] on input "375338770" at bounding box center [431, 134] width 389 height 21
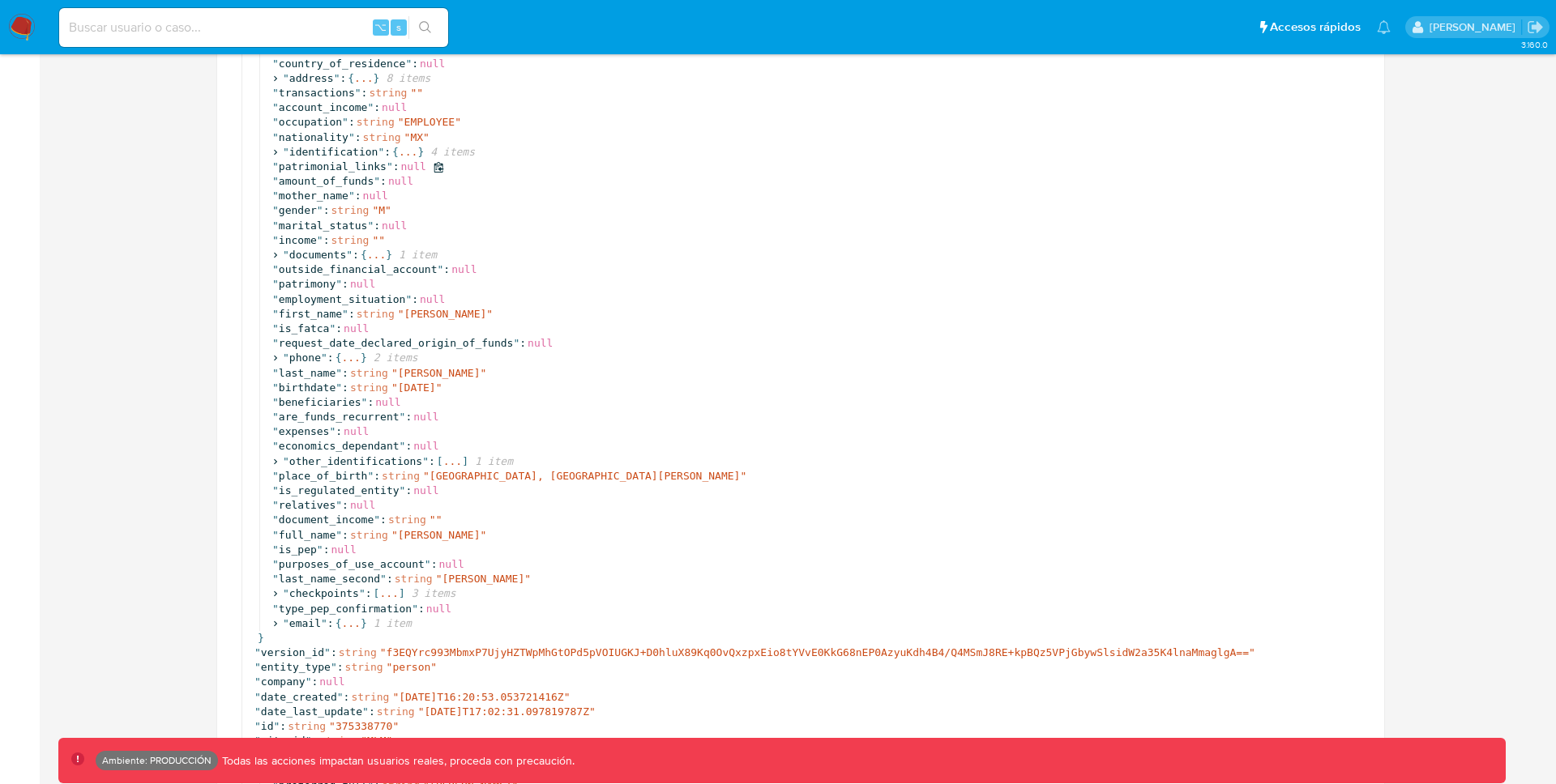
scroll to position [424, 0]
drag, startPoint x: 400, startPoint y: 538, endPoint x: 542, endPoint y: 535, distance: 142.0
click at [481, 535] on span "Erick Gonzalez Martinez" at bounding box center [439, 534] width 83 height 12
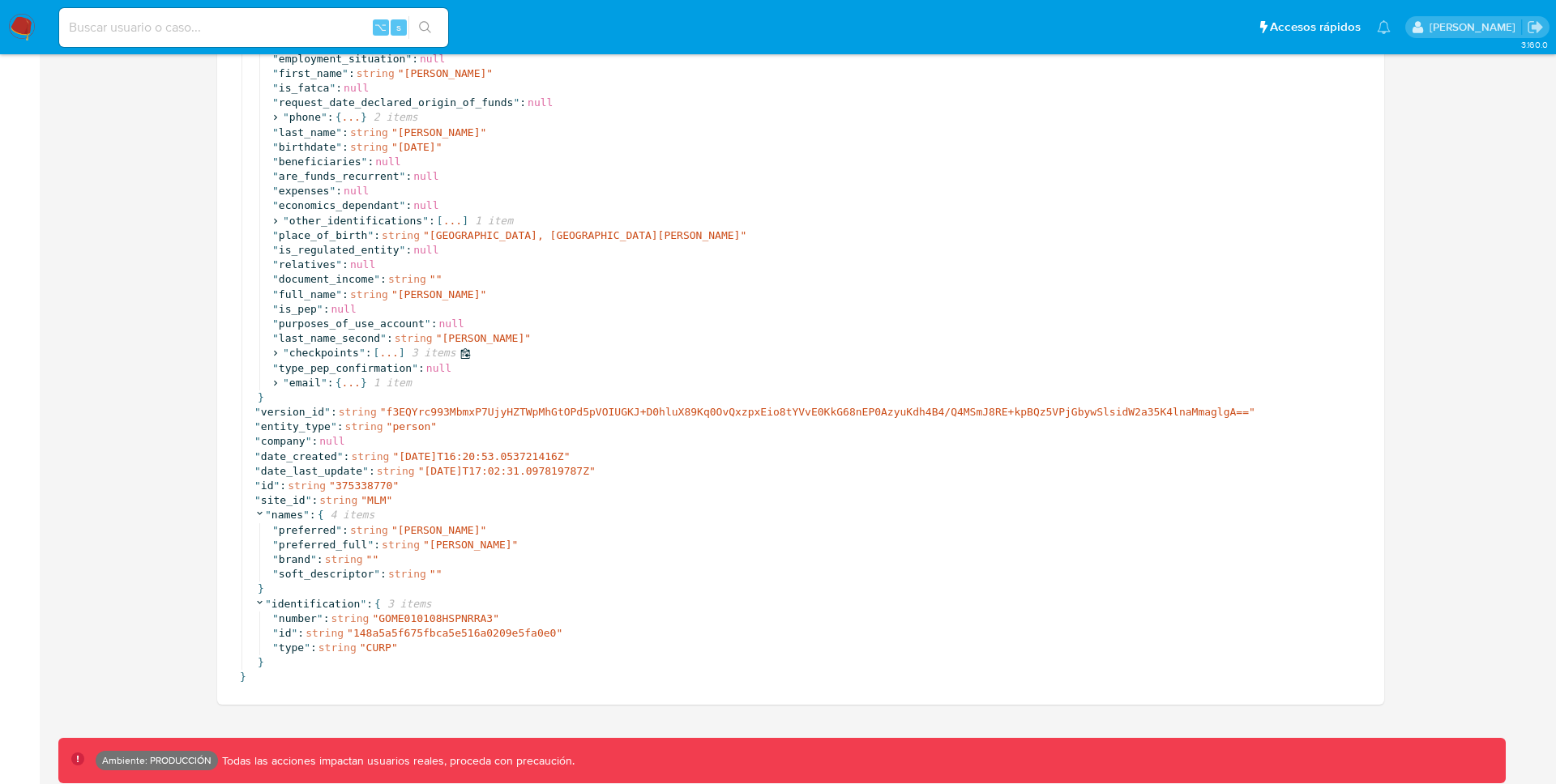
scroll to position [665, 0]
